Goal: Manage account settings

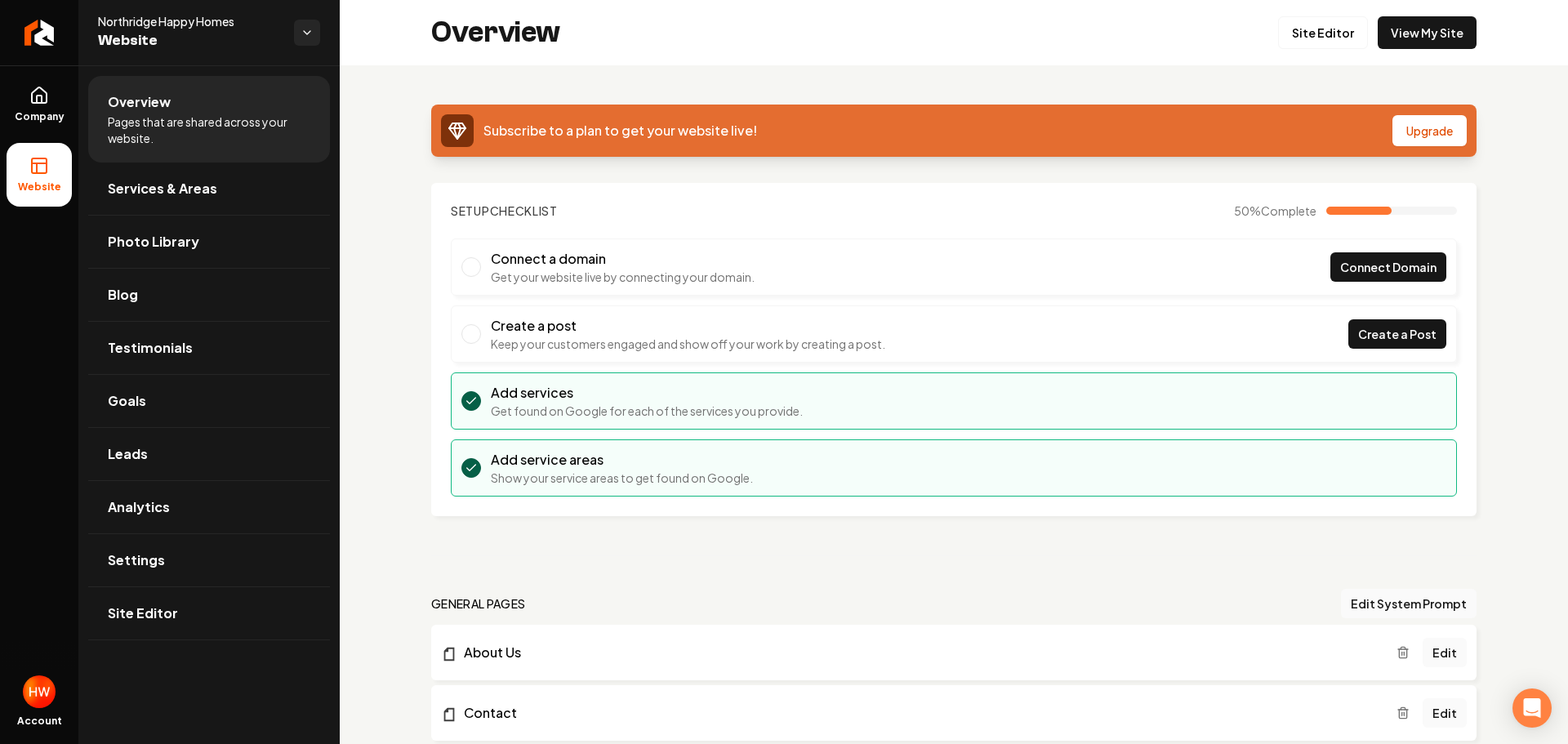
click at [38, 29] on icon "Return to dashboard" at bounding box center [37, 32] width 4 height 7
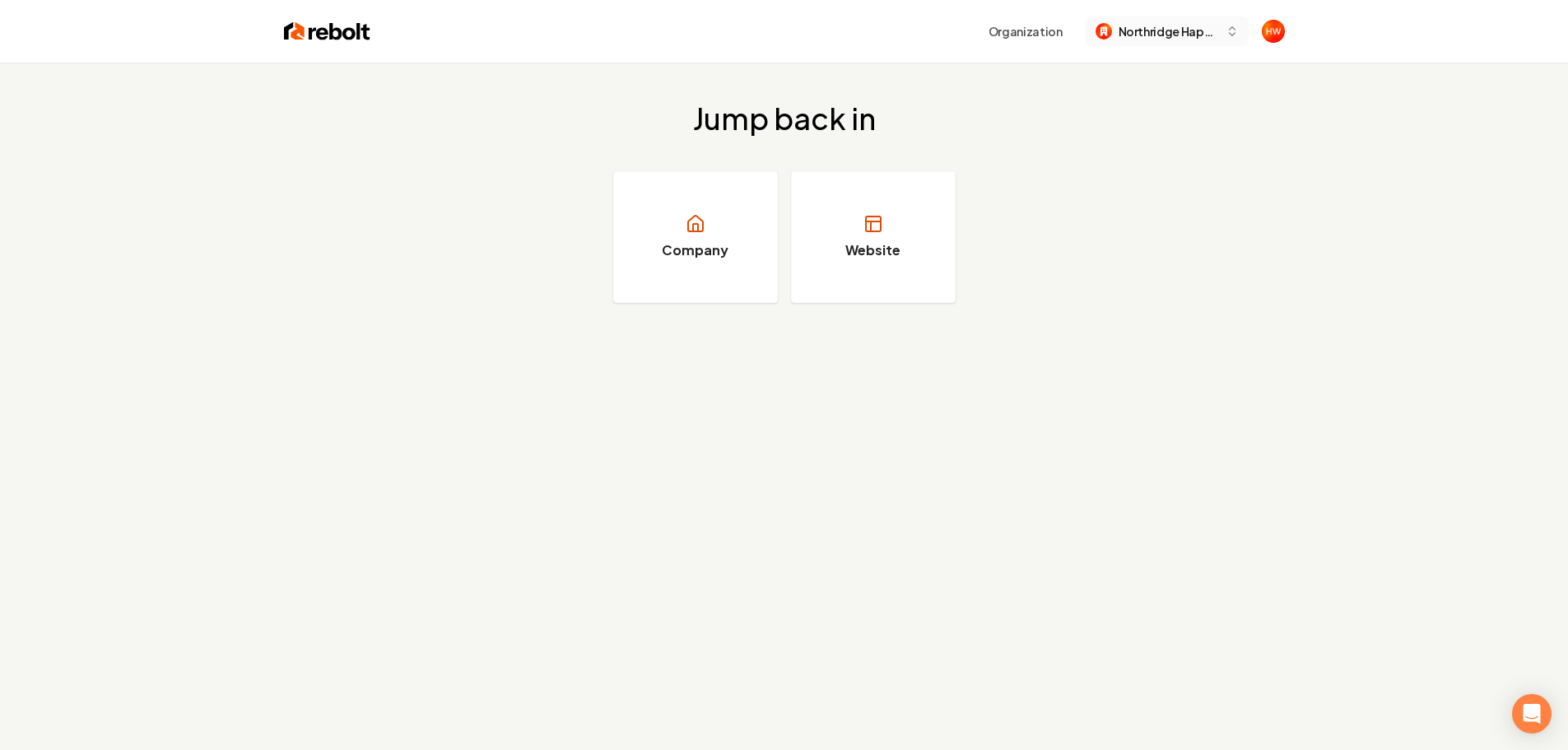
click at [1195, 33] on span "Northridge Happy Homes" at bounding box center [1168, 31] width 101 height 17
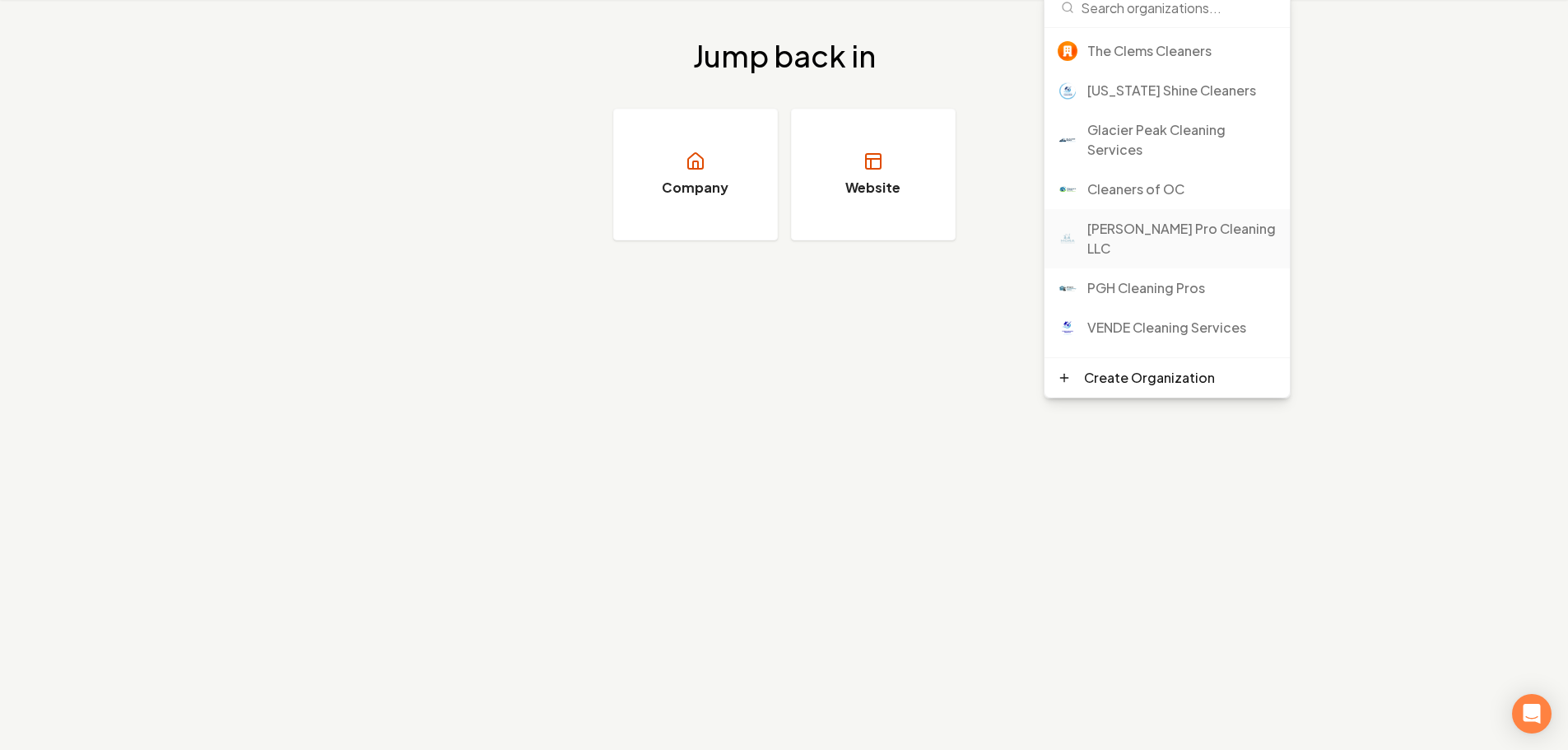
scroll to position [165, 0]
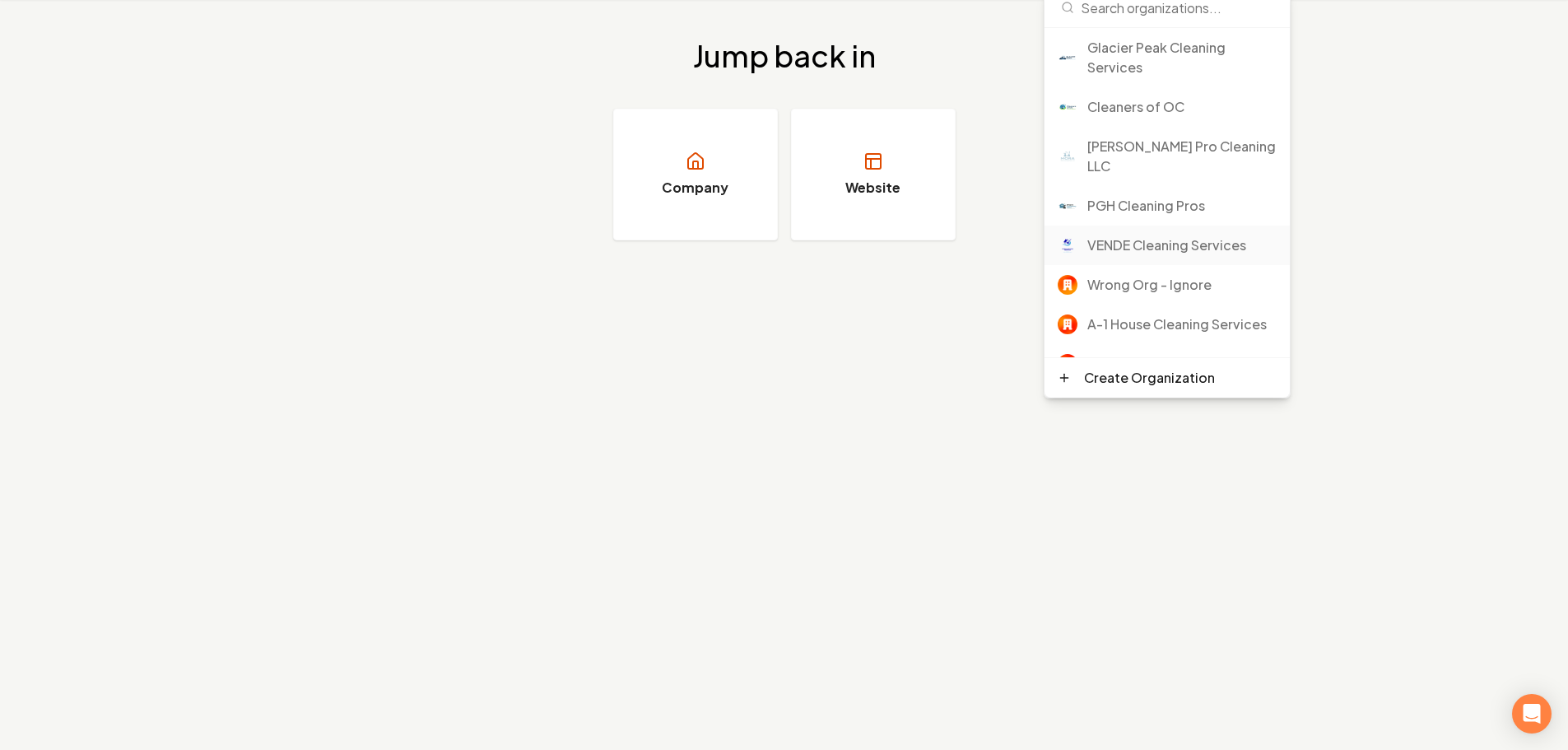
click at [1148, 236] on div "VENDE Cleaning Services" at bounding box center [1182, 246] width 190 height 20
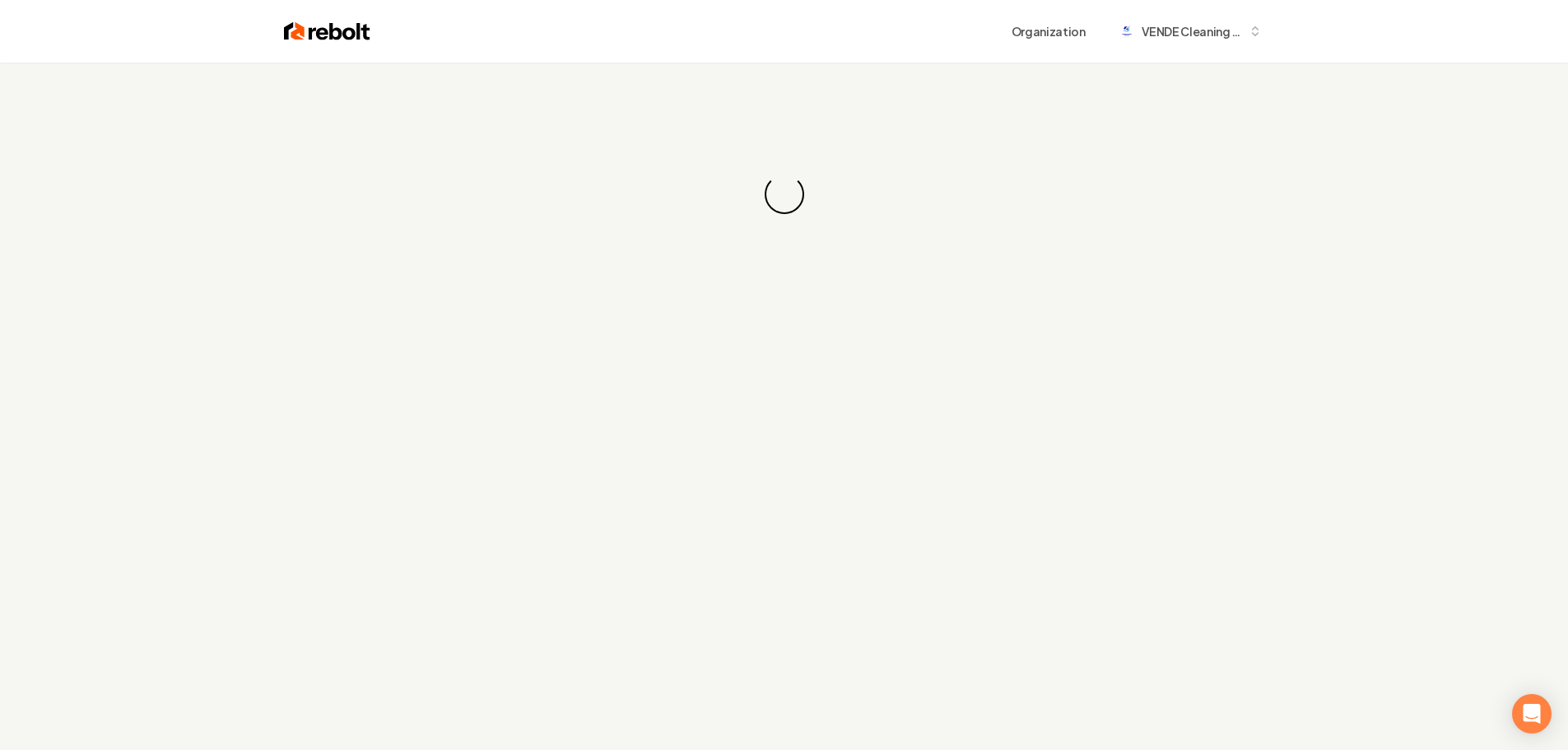
scroll to position [63, 0]
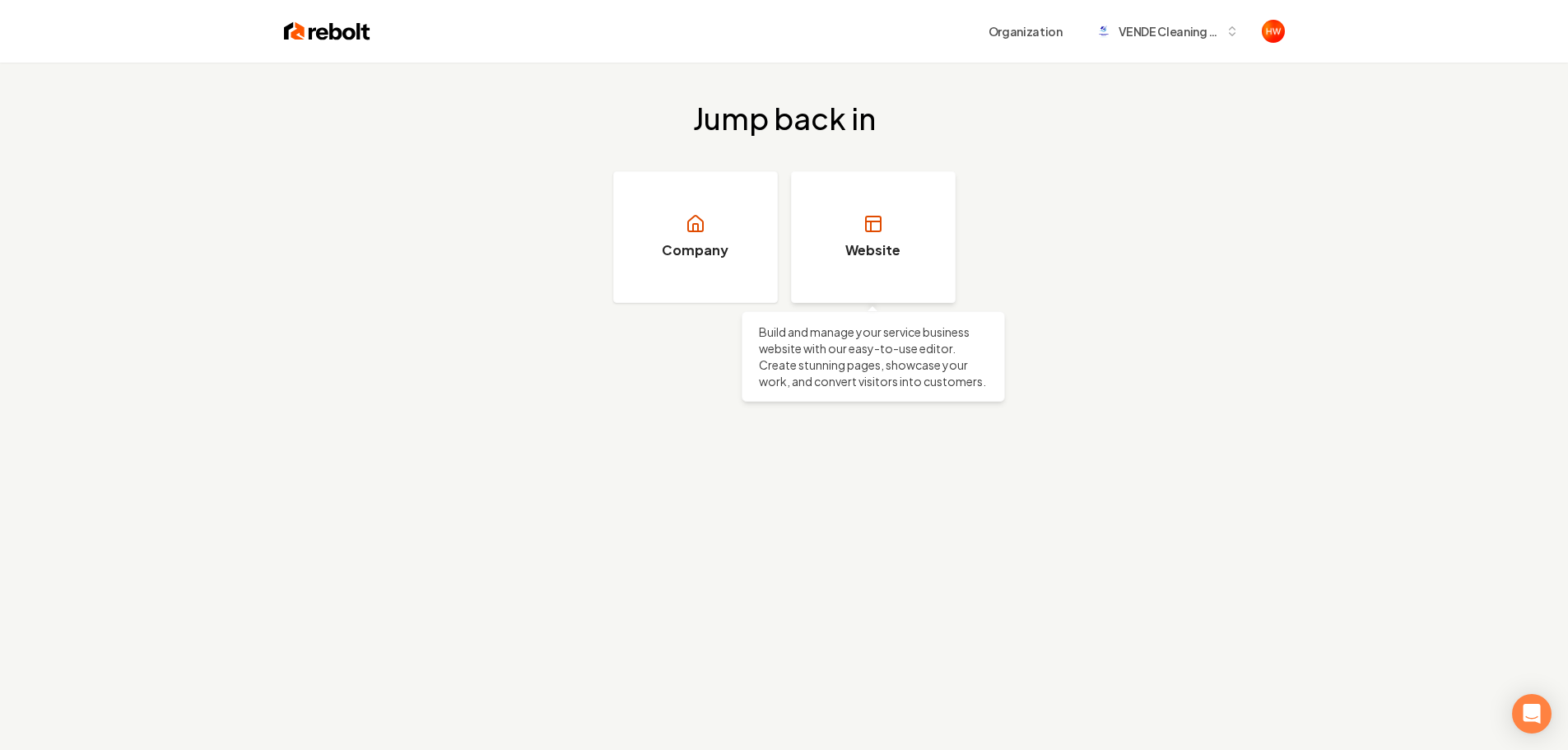
click at [849, 233] on link "Website" at bounding box center [872, 237] width 165 height 132
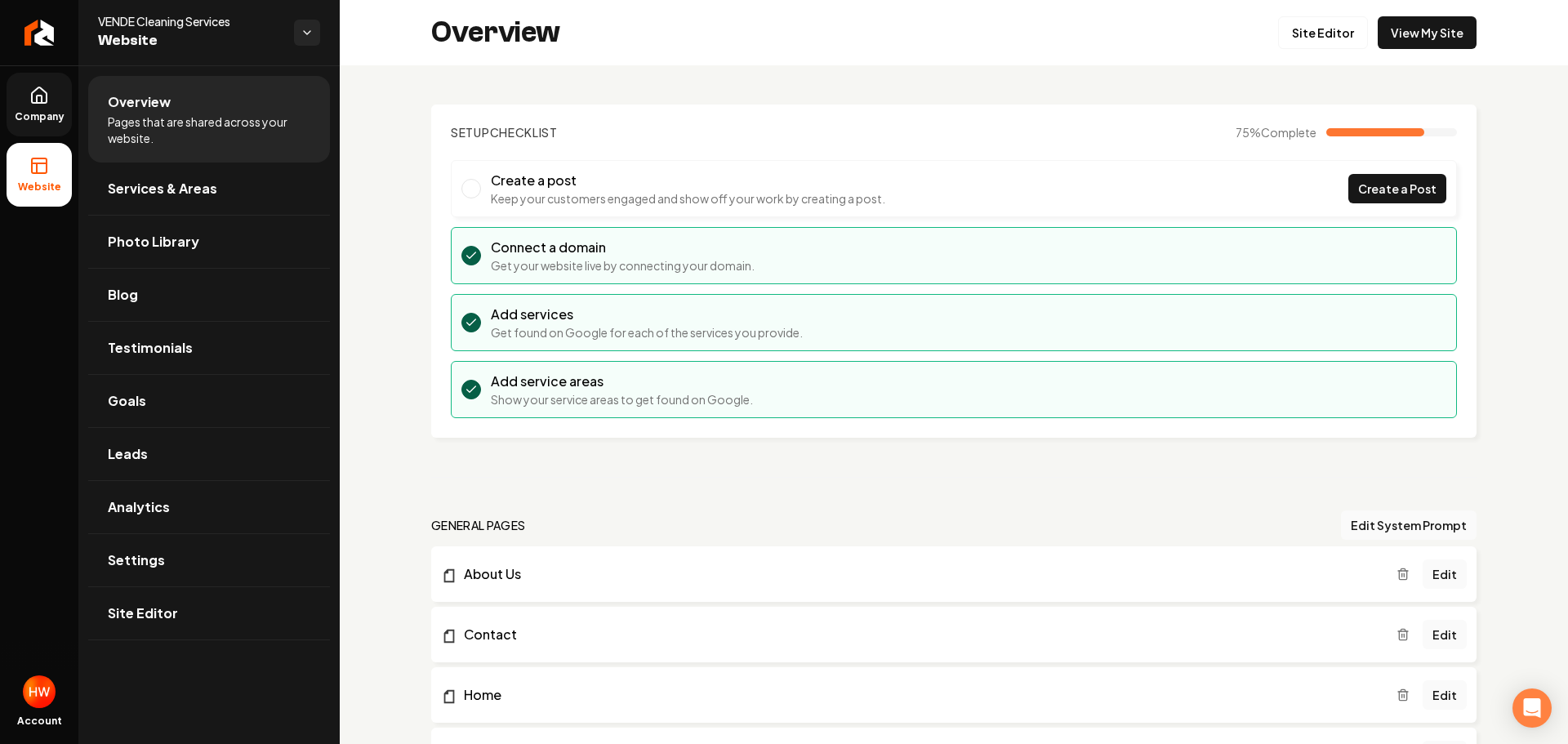
click at [31, 90] on icon at bounding box center [40, 96] width 20 height 20
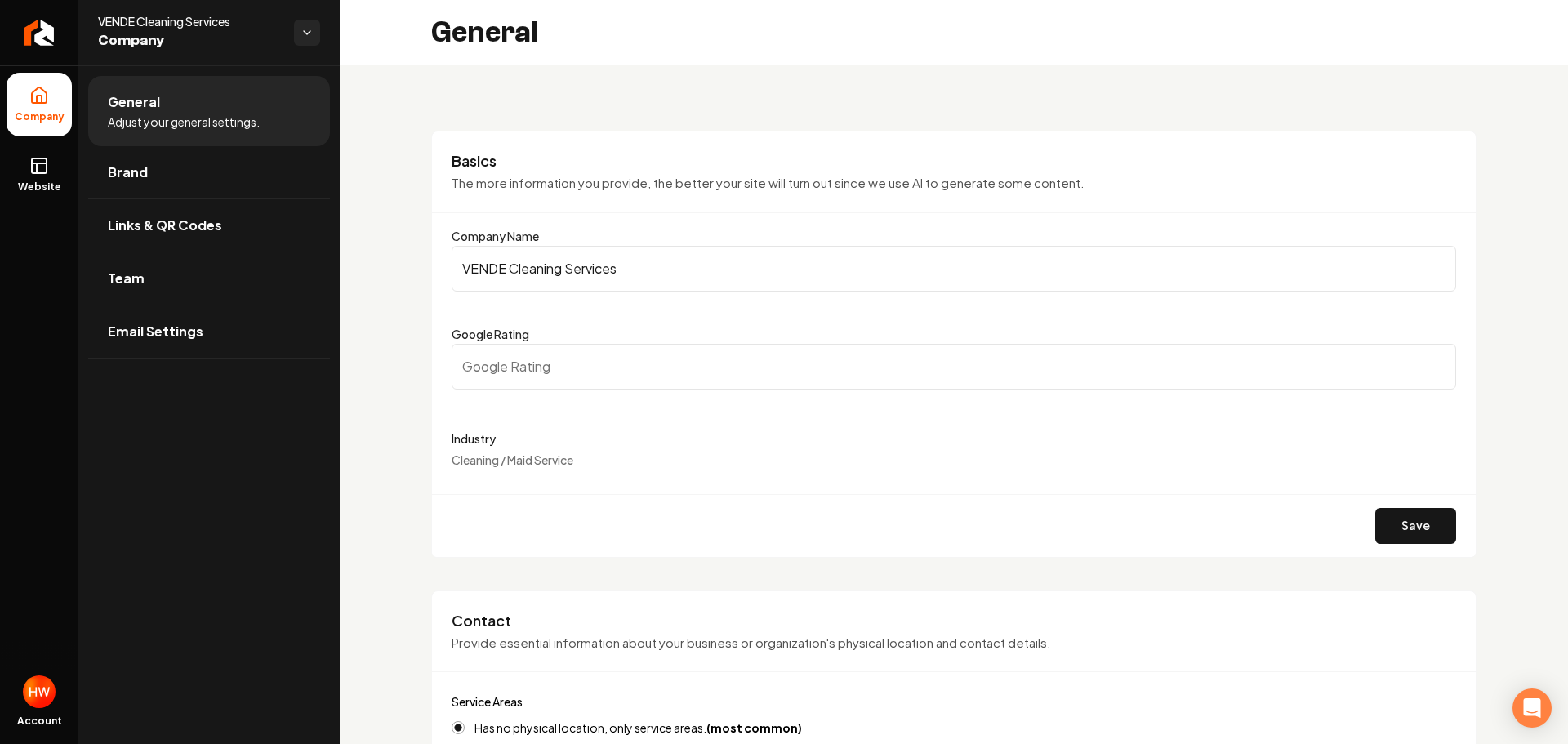
click at [609, 266] on input "VENDE Cleaning Services" at bounding box center [954, 268] width 1004 height 46
click at [609, 265] on input "VENDE Cleaning Services" at bounding box center [954, 268] width 1004 height 46
